Goal: Information Seeking & Learning: Check status

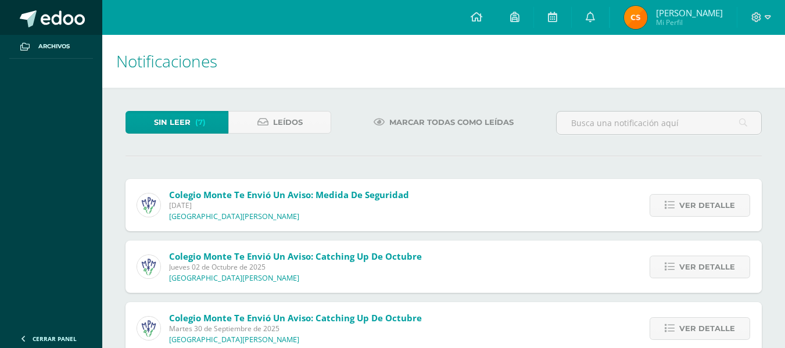
click at [74, 31] on link at bounding box center [51, 17] width 102 height 35
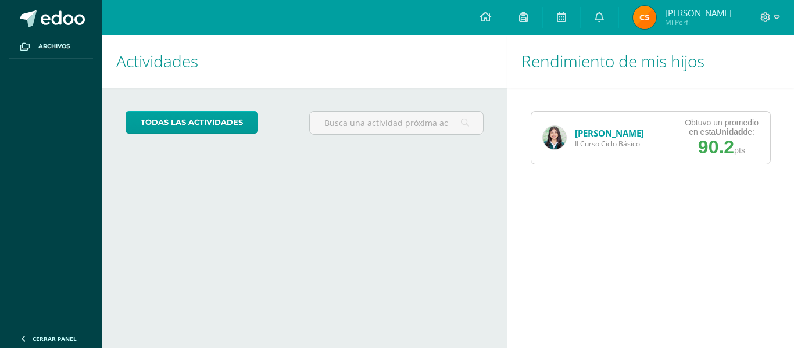
click at [608, 133] on link "[PERSON_NAME]" at bounding box center [609, 133] width 69 height 12
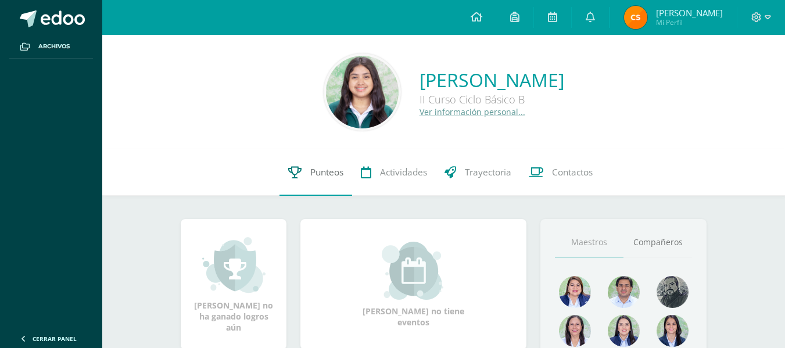
click at [315, 172] on span "Punteos" at bounding box center [326, 172] width 33 height 12
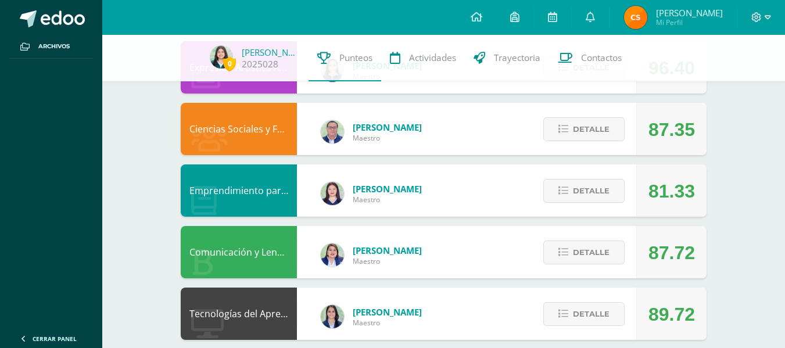
scroll to position [209, 0]
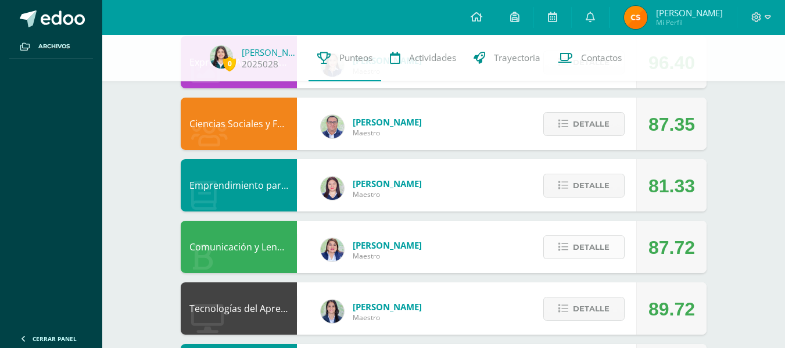
click at [606, 254] on span "Detalle" at bounding box center [591, 248] width 37 height 22
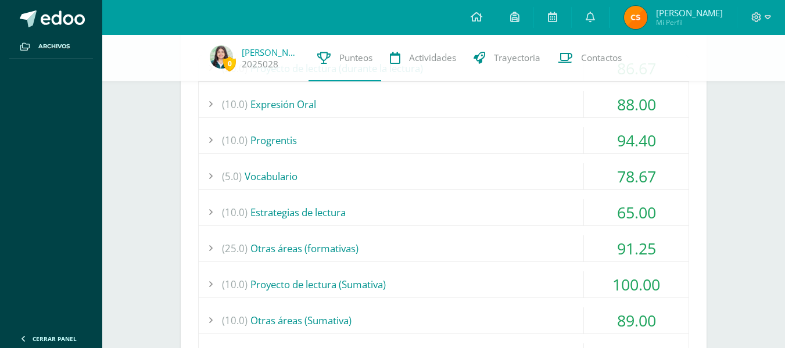
scroll to position [499, 0]
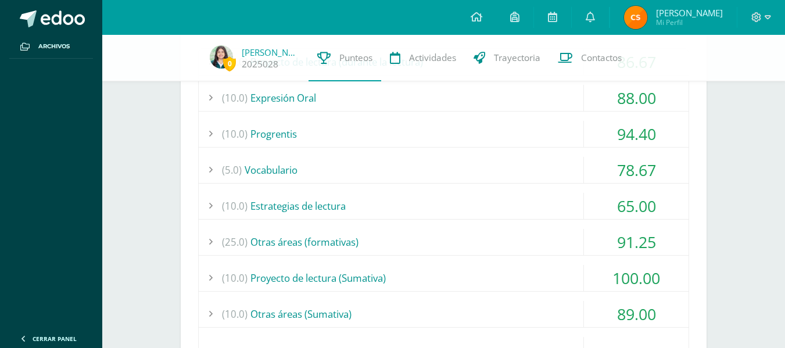
click at [573, 263] on div "(20.0) Proyecto de lectura (durante la lectura) 86.67 Actividad No. 1 99.00" at bounding box center [443, 219] width 491 height 343
click at [567, 271] on div "(10.0) Proyecto de lectura (Sumativa)" at bounding box center [444, 278] width 490 height 26
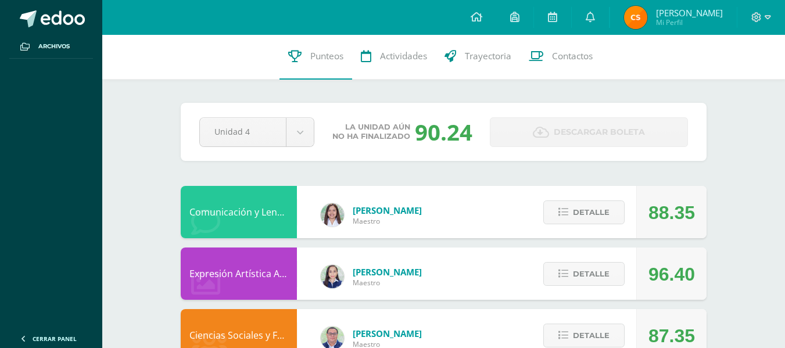
scroll to position [0, 0]
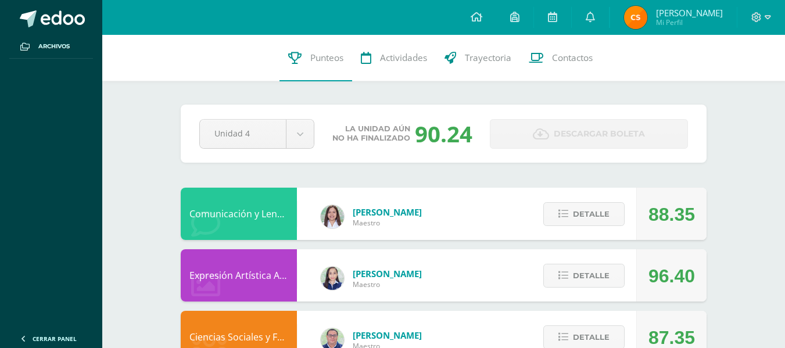
drag, startPoint x: 419, startPoint y: 140, endPoint x: 476, endPoint y: 151, distance: 58.0
click at [476, 151] on div "Pendiente Unidad 4 Unidad 1 Unidad 2 Unidad 3 Unidad 4 La unidad aún no ha fina…" at bounding box center [444, 134] width 526 height 58
drag, startPoint x: 420, startPoint y: 136, endPoint x: 472, endPoint y: 156, distance: 55.6
click at [472, 156] on div "Pendiente Unidad 4 Unidad 1 Unidad 2 Unidad 3 Unidad 4 La unidad aún no ha fina…" at bounding box center [444, 134] width 526 height 58
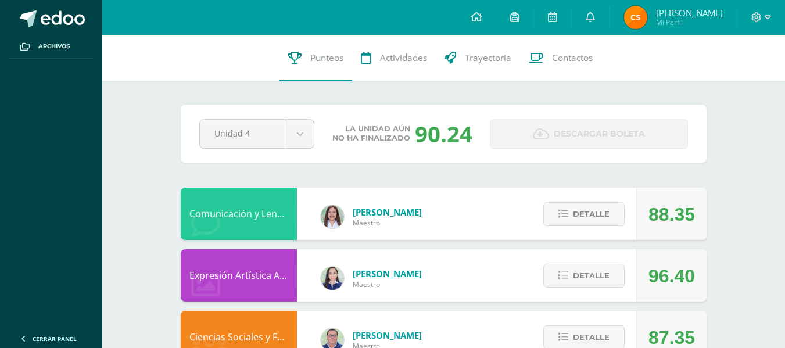
click at [223, 74] on div "0 [PERSON_NAME] 2025028 Punteos Actividades Trayectoria Contactos" at bounding box center [443, 58] width 683 height 47
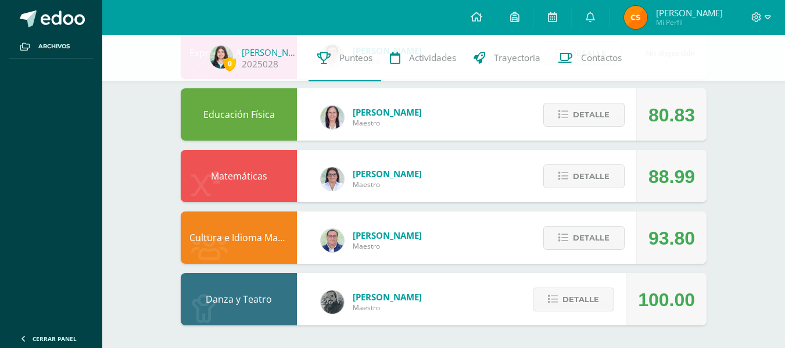
scroll to position [1241, 0]
